Goal: Navigation & Orientation: Understand site structure

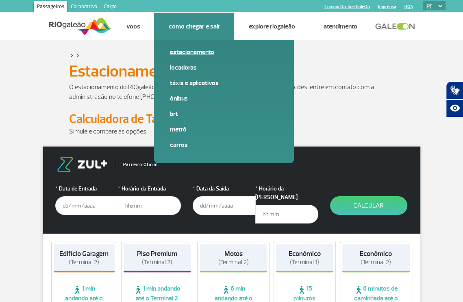
click at [173, 50] on link "Estacionamento" at bounding box center [224, 52] width 109 height 9
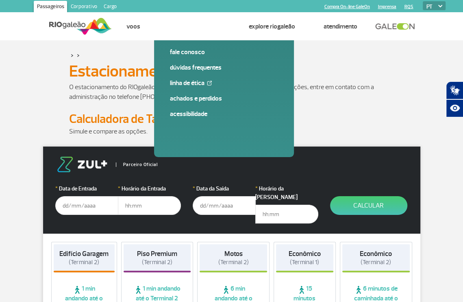
click at [89, 6] on link "Corporativo" at bounding box center [83, 7] width 33 height 13
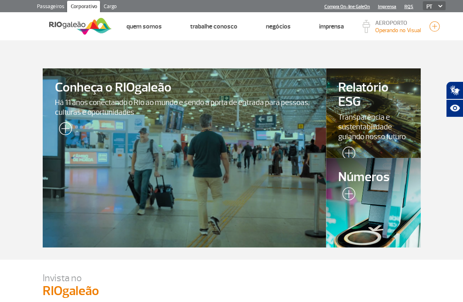
click at [61, 7] on link "Passageiros" at bounding box center [50, 7] width 33 height 13
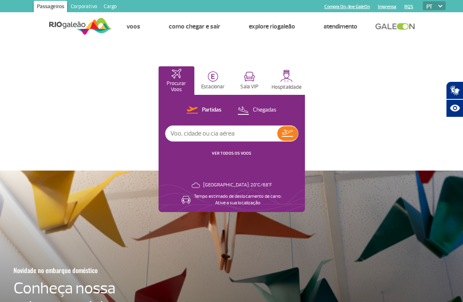
click at [76, 27] on img at bounding box center [80, 26] width 63 height 20
